Goal: Navigation & Orientation: Understand site structure

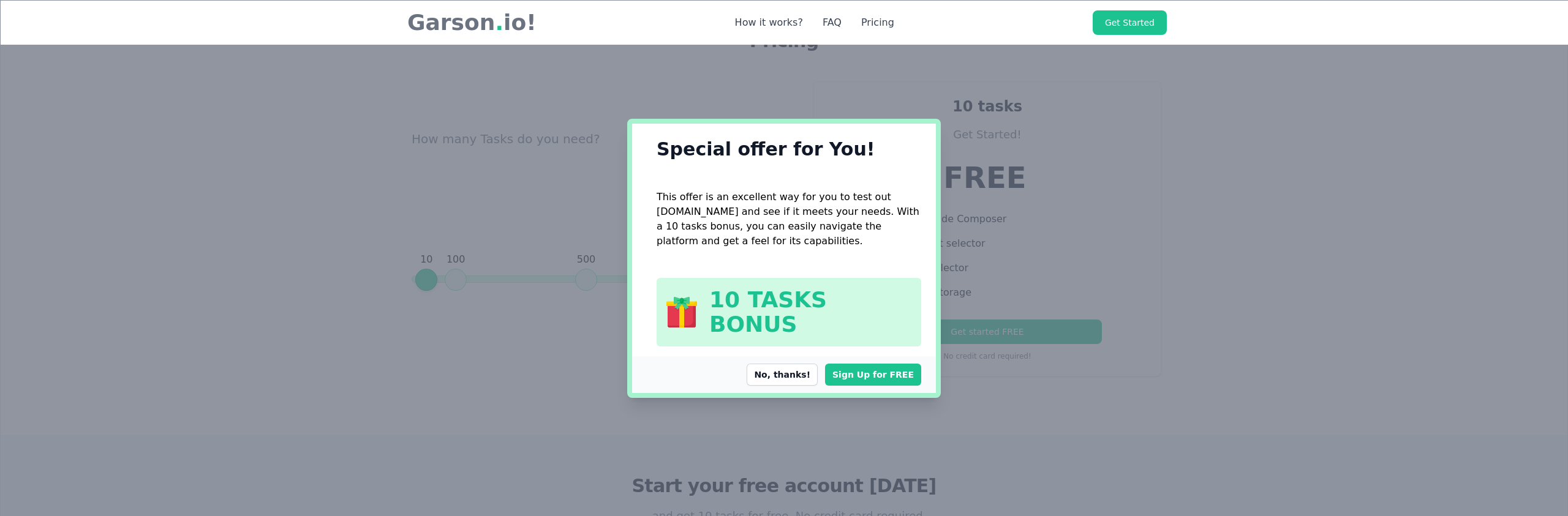
scroll to position [4272, 0]
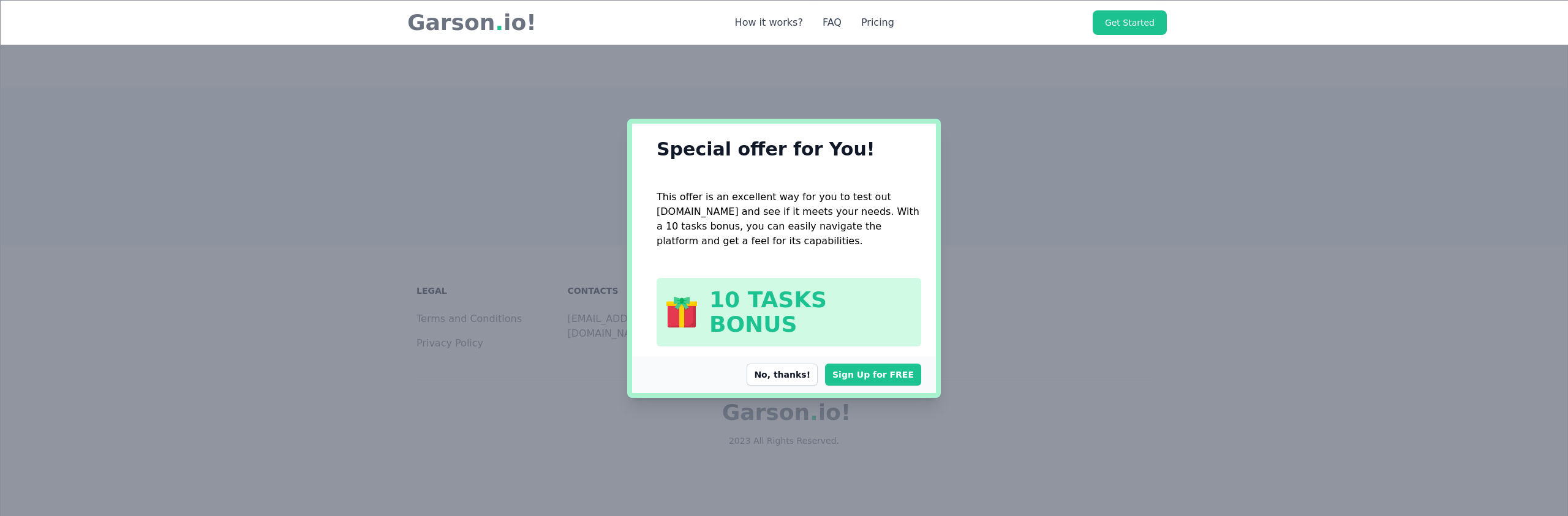
click at [799, 356] on div "Sign Up for FREE No, thanks!" at bounding box center [784, 374] width 304 height 36
click at [798, 364] on button "No, thanks!" at bounding box center [782, 375] width 71 height 22
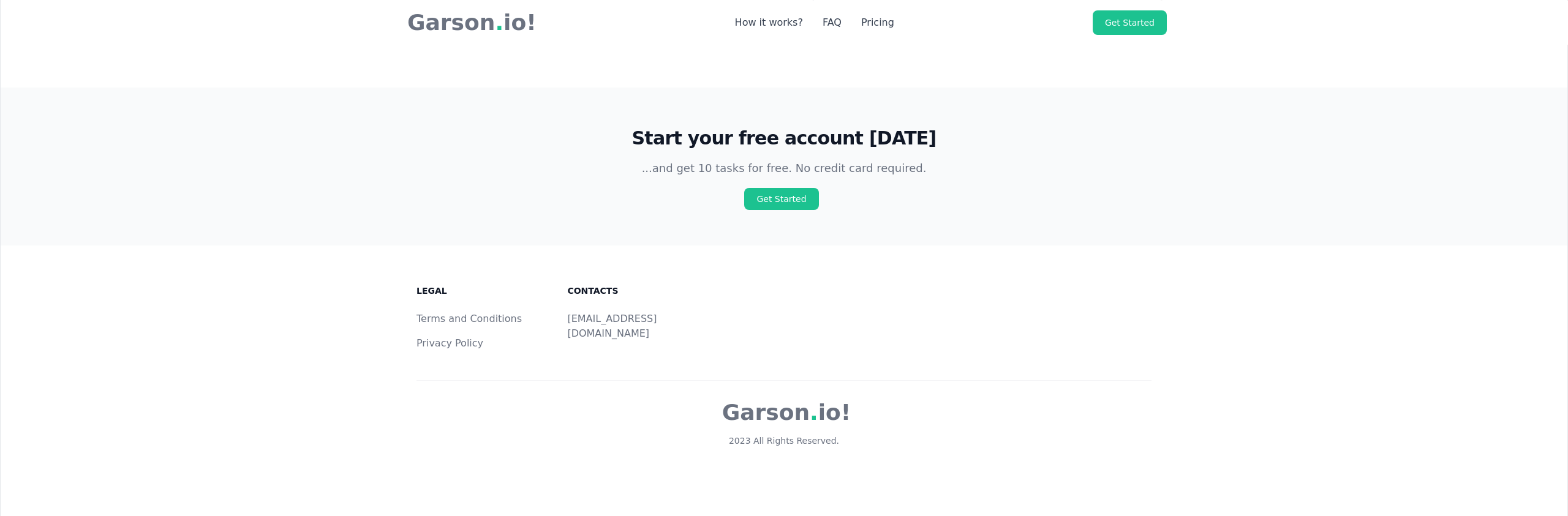
scroll to position [4268, 0]
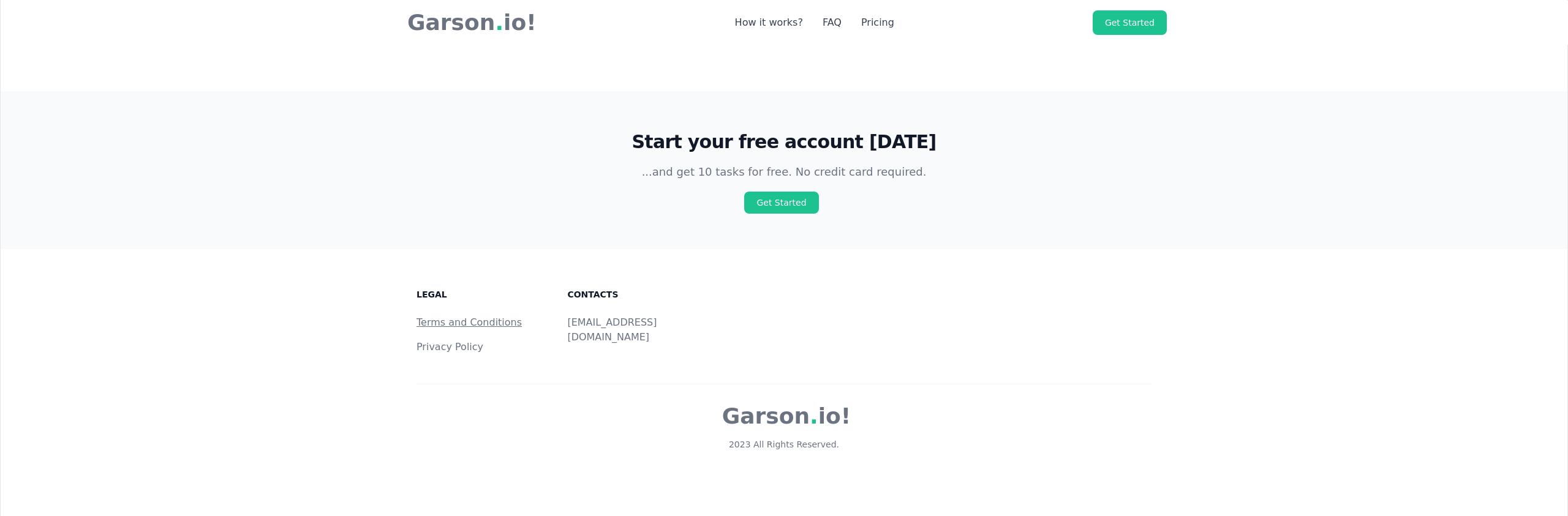
click at [475, 316] on link "Terms and Conditions" at bounding box center [469, 322] width 105 height 12
click at [467, 342] on link "Privacy Policy" at bounding box center [450, 348] width 67 height 12
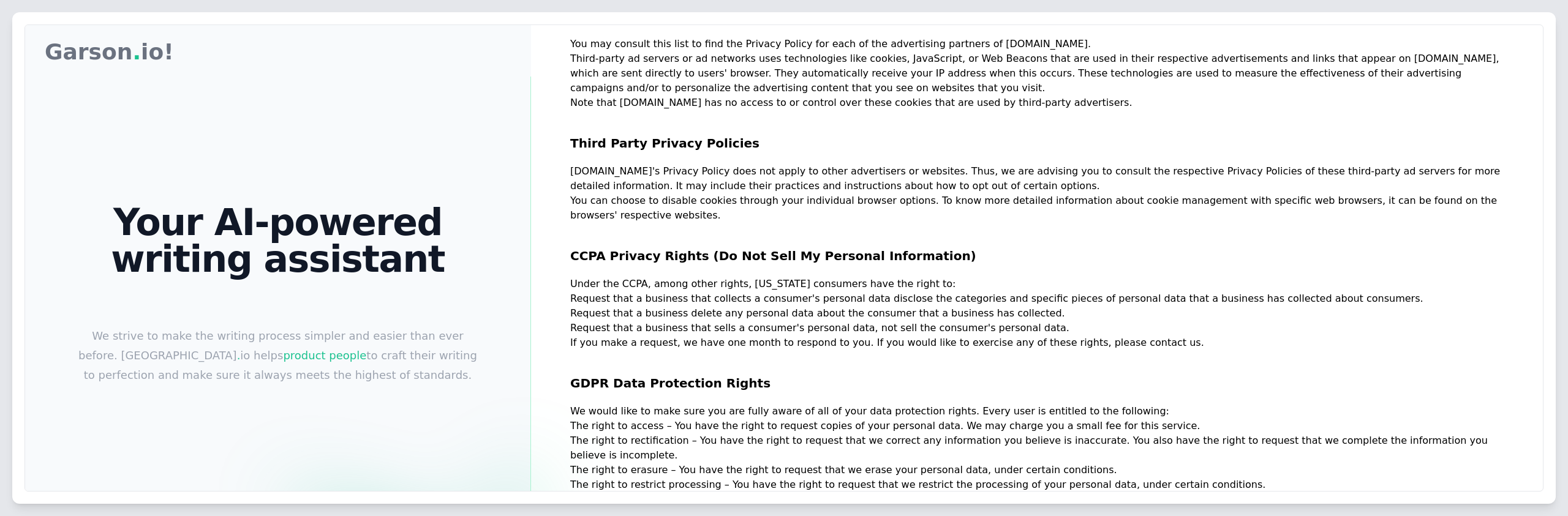
scroll to position [744, 0]
